Goal: Task Accomplishment & Management: Manage account settings

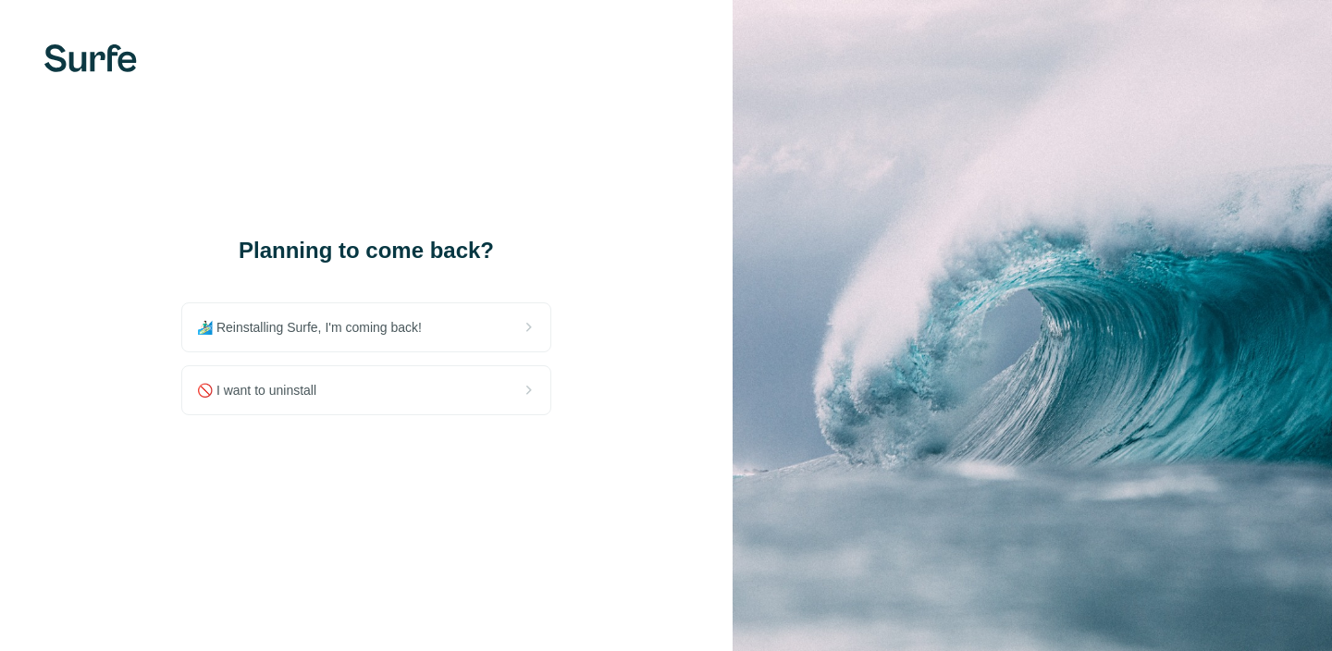
click at [595, 266] on div "Planning to come back? 🏄🏻‍♂️ Reinstalling Surfe, I'm coming back! 🚫 I want to u…" at bounding box center [366, 325] width 733 height 651
click at [509, 356] on div "🏄🏻‍♂️ Reinstalling Surfe, I'm coming back! 🚫 I want to uninstall" at bounding box center [366, 359] width 370 height 113
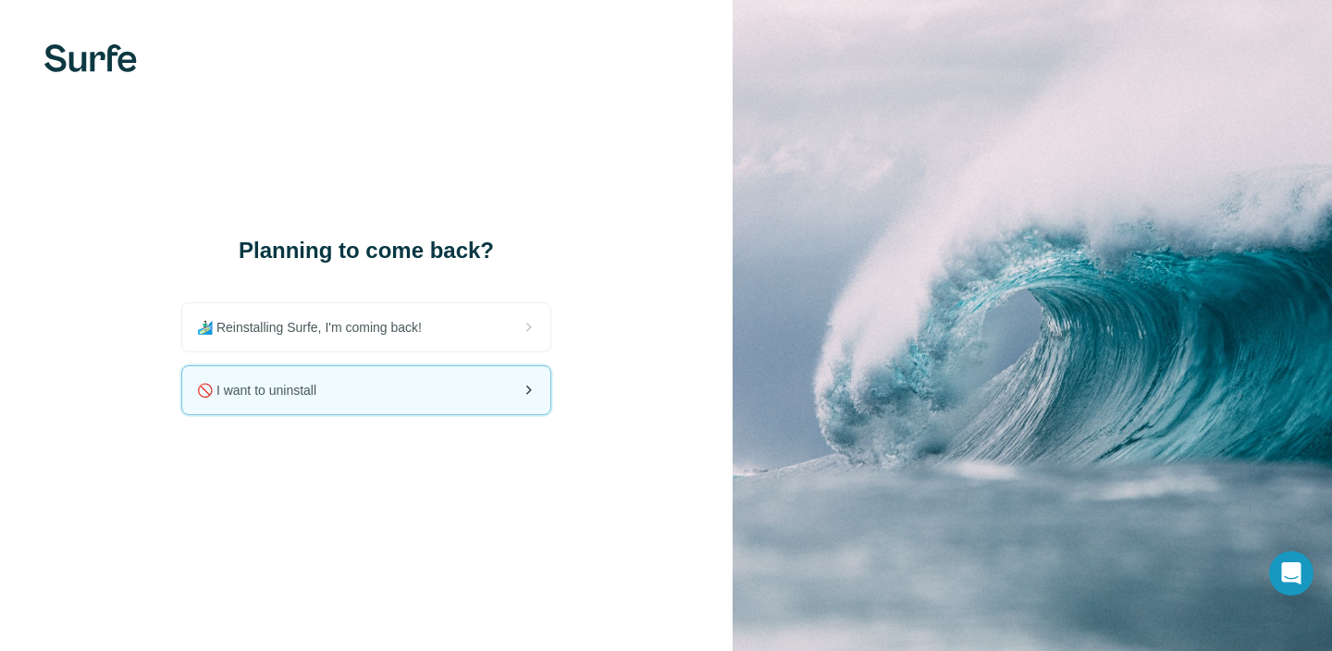
click at [508, 389] on div "🚫 I want to uninstall" at bounding box center [366, 390] width 368 height 48
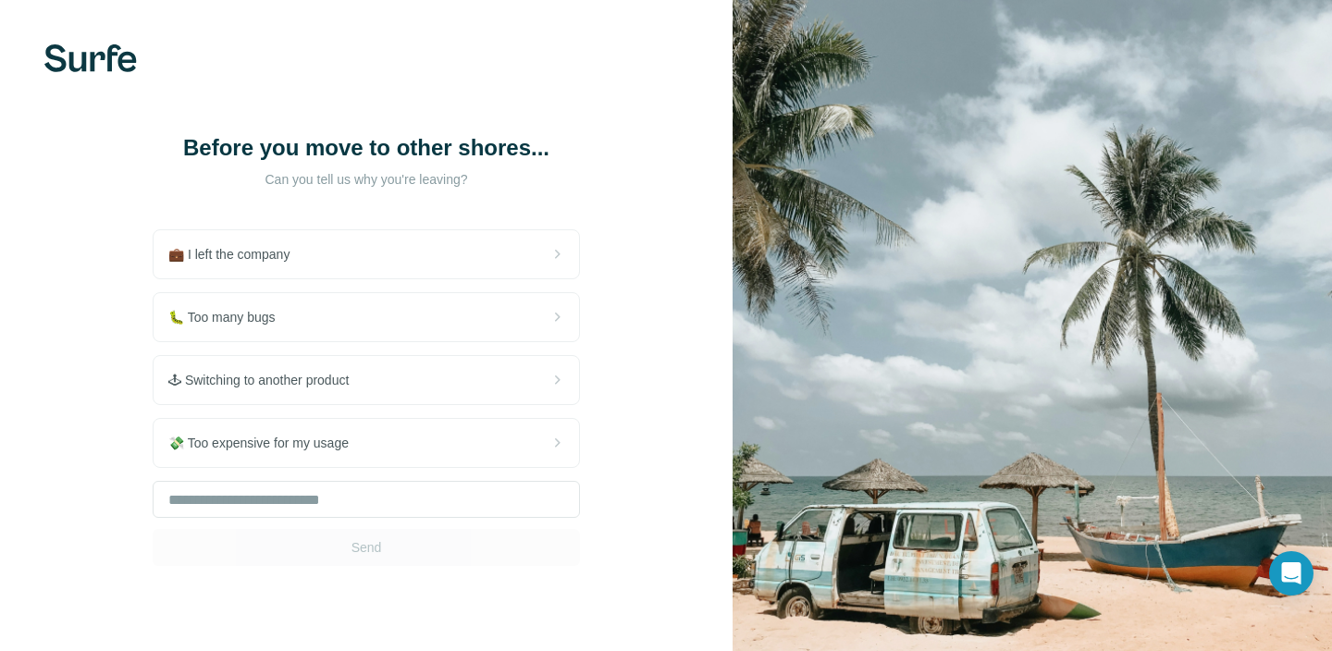
scroll to position [48, 0]
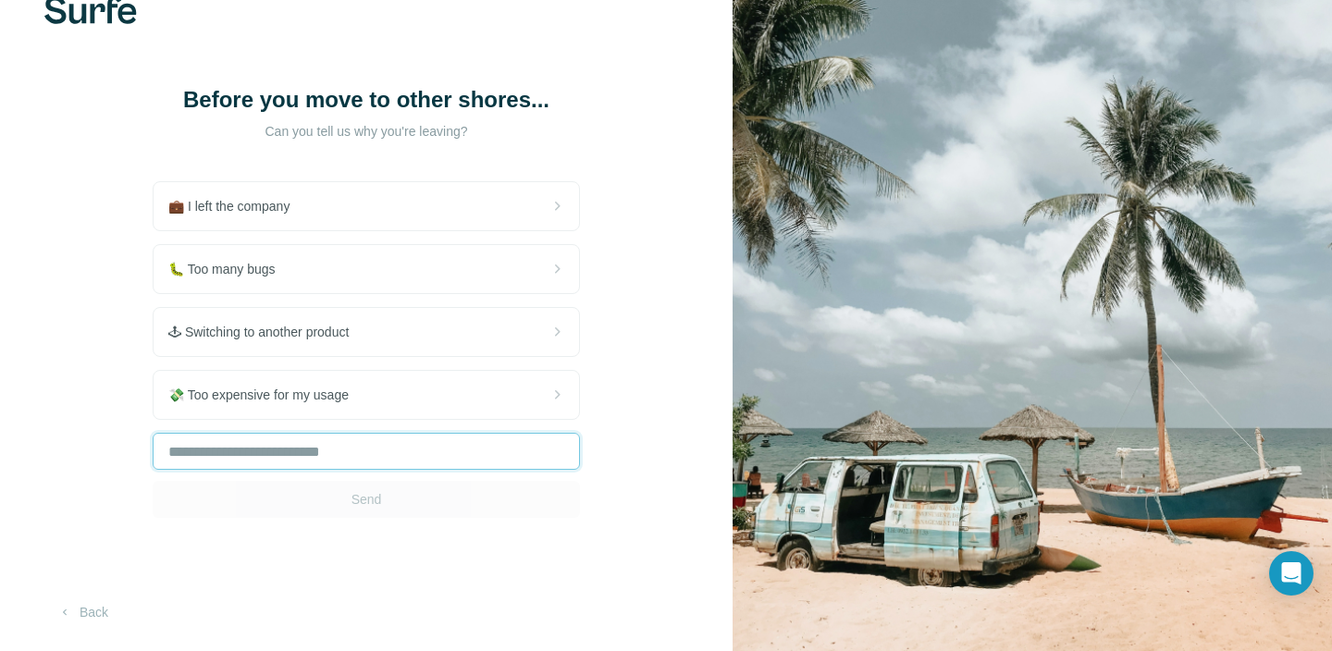
click at [366, 449] on input "text" at bounding box center [366, 451] width 427 height 37
type input "**********"
click at [378, 498] on span "Send" at bounding box center [367, 499] width 31 height 19
